Goal: Task Accomplishment & Management: Use online tool/utility

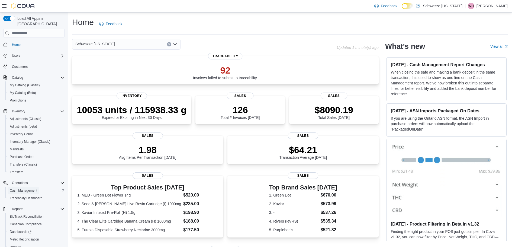
click at [33, 188] on span "Cash Management" at bounding box center [23, 190] width 27 height 4
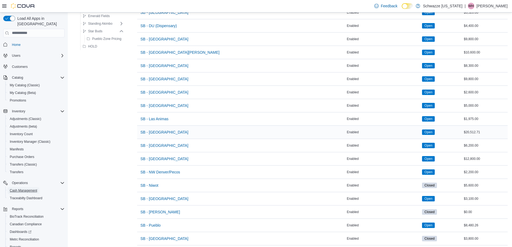
scroll to position [244, 0]
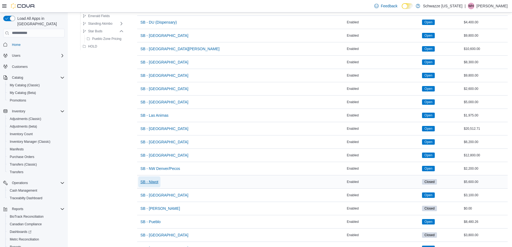
click at [156, 184] on span "SB - Niwot" at bounding box center [149, 181] width 18 height 5
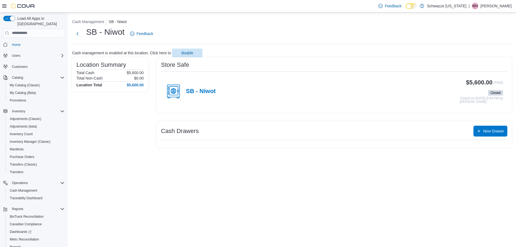
click at [222, 90] on div "$5,600.00 (Float) Closed Closed on [DATE] 8:54 PM by [PERSON_NAME]" at bounding box center [359, 91] width 287 height 25
click at [210, 92] on h4 "SB - Niwot" at bounding box center [201, 91] width 30 height 7
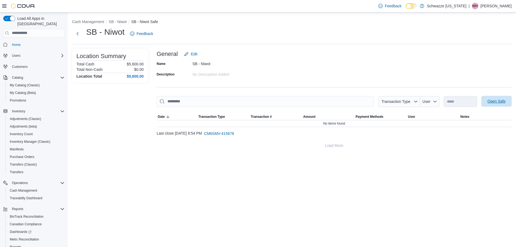
click at [493, 105] on span "Open Safe" at bounding box center [496, 101] width 24 height 11
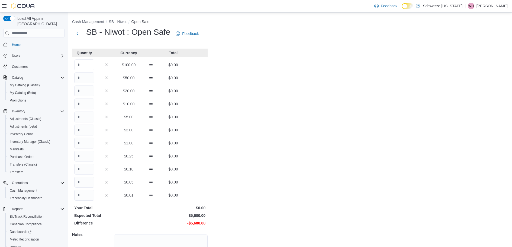
click at [87, 64] on input "Quantity" at bounding box center [84, 64] width 20 height 11
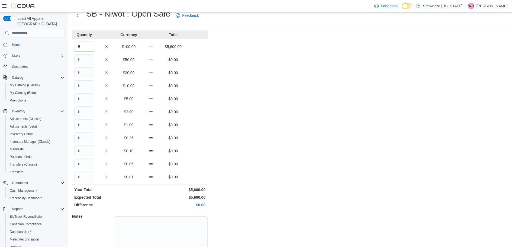
scroll to position [48, 0]
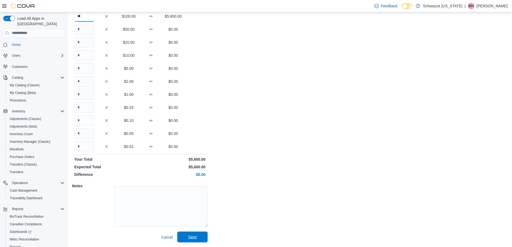
type input "**"
click at [190, 238] on span "Save" at bounding box center [192, 236] width 9 height 5
